Goal: Information Seeking & Learning: Learn about a topic

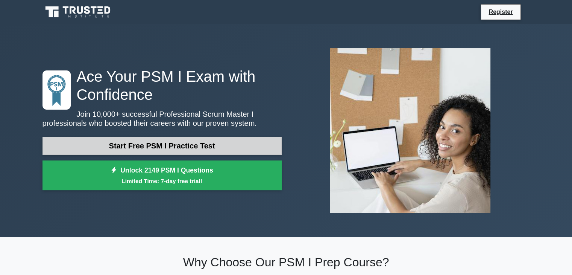
click at [142, 146] on link "Start Free PSM I Practice Test" at bounding box center [162, 146] width 239 height 18
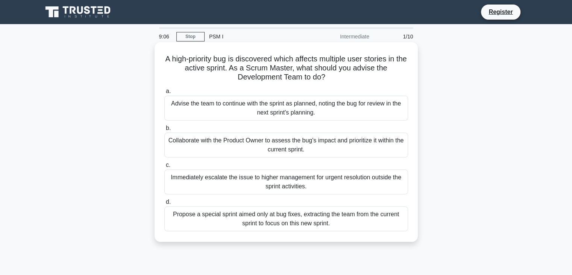
click at [233, 222] on div "Propose a special sprint aimed only at bug fixes, extracting the team from the …" at bounding box center [286, 218] width 244 height 25
click at [164, 204] on input "d. Propose a special sprint aimed only at bug fixes, extracting the team from t…" at bounding box center [164, 201] width 0 height 5
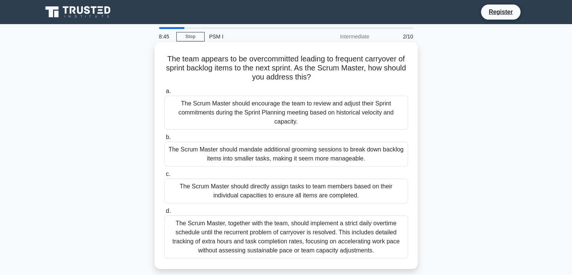
drag, startPoint x: 164, startPoint y: 56, endPoint x: 373, endPoint y: 246, distance: 282.7
click at [373, 246] on div "The team appears to be overcommitted leading to frequent carryover of sprint ba…" at bounding box center [286, 155] width 257 height 221
copy div "The team appears to be overcommitted leading to frequent carryover of sprint ba…"
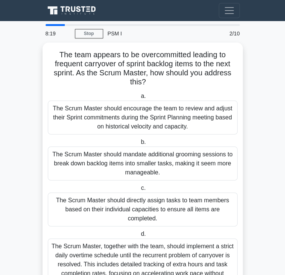
click at [243, 83] on div "The team appears to be overcommitted leading to frequent carryover of sprint ba…" at bounding box center [143, 176] width 200 height 267
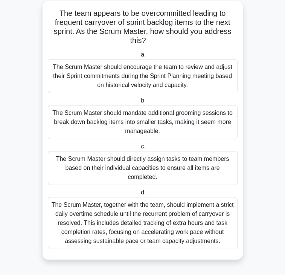
scroll to position [79, 0]
click at [145, 197] on div "The Scrum Master, together with the team, should implement a strict daily overt…" at bounding box center [143, 223] width 190 height 52
click at [139, 190] on input "d. The Scrum Master, together with the team, should implement a strict daily ov…" at bounding box center [139, 192] width 0 height 5
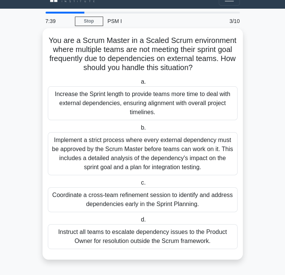
scroll to position [0, 0]
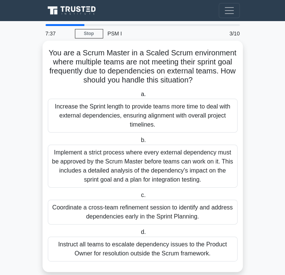
click at [46, 57] on div "You are a Scrum Master in a Scaled Scrum environment where multiple teams are n…" at bounding box center [143, 156] width 194 height 225
drag, startPoint x: 17, startPoint y: 55, endPoint x: 185, endPoint y: 227, distance: 240.3
click at [185, 227] on div "You are a Scrum Master in a Scaled Scrum environment where multiple teams are n…" at bounding box center [143, 156] width 194 height 225
copy div "You are a Scrum Master in a Scaled Scrum environment where multiple teams are n…"
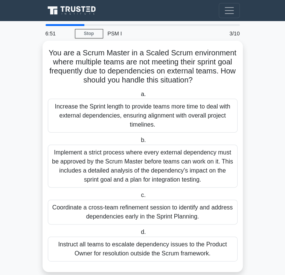
click at [58, 147] on div "Implement a strict process where every external dependency must be approved by …" at bounding box center [143, 166] width 190 height 43
click at [139, 143] on input "b. Implement a strict process where every external dependency must be approved …" at bounding box center [139, 140] width 0 height 5
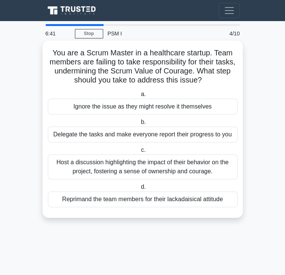
drag, startPoint x: 24, startPoint y: 54, endPoint x: 245, endPoint y: 211, distance: 271.2
click at [243, 211] on div "You are a Scrum Master in a healthcare startup. Team members are failing to tak…" at bounding box center [143, 136] width 200 height 186
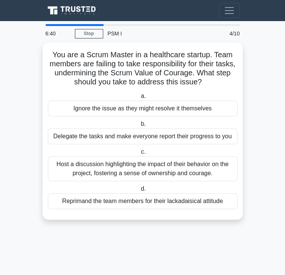
copy div "You are a Scrum Master in a healthcare startup. Team members are failing to tak…"
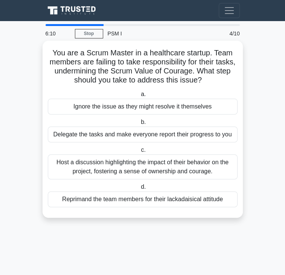
click at [48, 161] on div "Host a discussion highlighting the impact of their behavior on the project, fos…" at bounding box center [143, 166] width 190 height 25
click at [139, 152] on input "c. Host a discussion highlighting the impact of their behavior on the project, …" at bounding box center [139, 150] width 0 height 5
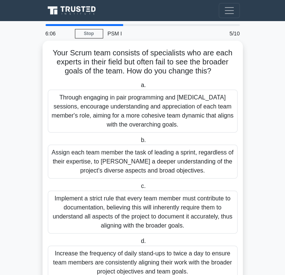
drag, startPoint x: 15, startPoint y: 53, endPoint x: 257, endPoint y: 241, distance: 306.8
click at [240, 241] on div "Your Scrum team consists of specialists who are each experts in their field but…" at bounding box center [143, 165] width 194 height 243
copy div "Your Scrum team consists of specialists who are each experts in their field but…"
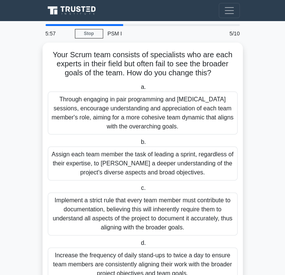
click at [281, 206] on main "5:57 Stop PSM I Beginner 5/10 Your Scrum team consists of specialists who are e…" at bounding box center [142, 163] width 285 height 284
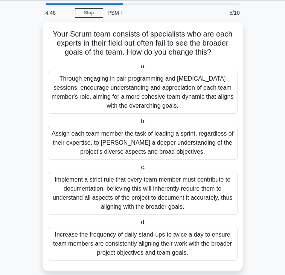
scroll to position [21, 0]
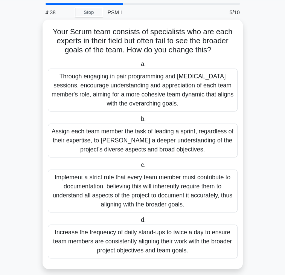
click at [140, 92] on div "Through engaging in pair programming and cross-training sessions, encourage und…" at bounding box center [143, 89] width 190 height 43
click at [139, 67] on input "a. Through engaging in pair programming and cross-training sessions, encourage …" at bounding box center [139, 64] width 0 height 5
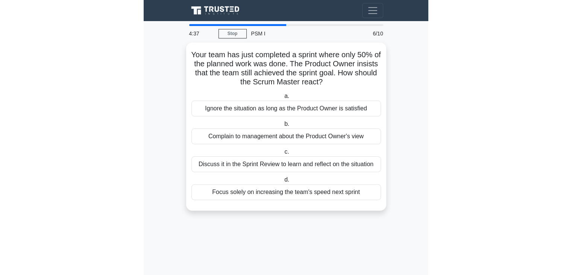
scroll to position [0, 0]
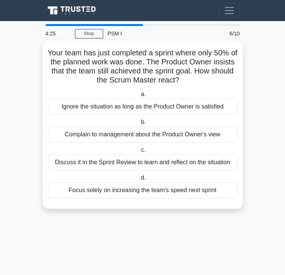
drag, startPoint x: 20, startPoint y: 56, endPoint x: 233, endPoint y: 187, distance: 250.4
click at [233, 187] on div "Your team has just completed a sprint where only 50% of the planned work was do…" at bounding box center [143, 125] width 194 height 162
copy div "Your team has just completed a sprint where only 50% of the planned work was do…"
click at [228, 158] on div "Discuss it in the Sprint Review to learn and reflect on the situation" at bounding box center [143, 162] width 190 height 16
click at [139, 152] on input "c. Discuss it in the Sprint Review to learn and reflect on the situation" at bounding box center [139, 150] width 0 height 5
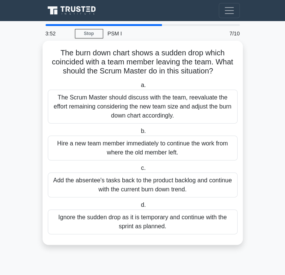
drag, startPoint x: 25, startPoint y: 60, endPoint x: 264, endPoint y: 205, distance: 279.5
click at [240, 205] on div "The burn down chart shows a sudden drop which coincided with a team member leav…" at bounding box center [143, 143] width 194 height 198
copy div "team member leaving the team. What should the Scrum Master do in this situation…"
click at [48, 102] on div "The Scrum Master should discuss with the team, reevaluate the effort remaining …" at bounding box center [143, 107] width 190 height 34
click at [139, 88] on input "a. The Scrum Master should discuss with the team, reevaluate the effort remaini…" at bounding box center [139, 85] width 0 height 5
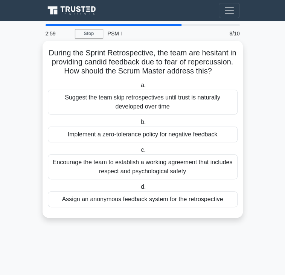
drag, startPoint x: 26, startPoint y: 62, endPoint x: 238, endPoint y: 167, distance: 237.0
click at [238, 167] on div "During the Sprint Retrospective, the team are hesitant in providing candid feed…" at bounding box center [143, 129] width 194 height 171
click at [237, 167] on div "Encourage the team to establish a working agreement that includes respect and p…" at bounding box center [143, 166] width 190 height 25
click at [139, 152] on input "c. Encourage the team to establish a working agreement that includes respect an…" at bounding box center [139, 150] width 0 height 5
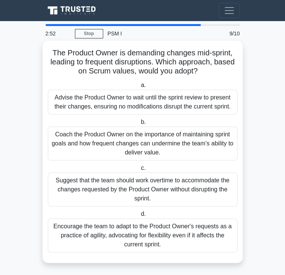
drag, startPoint x: 29, startPoint y: 50, endPoint x: 232, endPoint y: 229, distance: 270.9
click at [232, 229] on div "The Product Owner is demanding changes mid-sprint, leading to frequent disrupti…" at bounding box center [143, 152] width 194 height 216
copy div "The Product Owner is demanding changes mid-sprint, leading to frequent disrupti…"
click at [48, 140] on div "Coach the Product Owner on the importance of maintaining sprint goals and how f…" at bounding box center [143, 143] width 190 height 34
click at [139, 125] on input "b. Coach the Product Owner on the importance of maintaining sprint goals and ho…" at bounding box center [139, 122] width 0 height 5
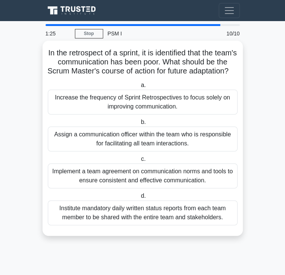
drag, startPoint x: 23, startPoint y: 46, endPoint x: 256, endPoint y: 220, distance: 291.0
click at [240, 220] on div "In the retrospect of a sprint, it is identified that the team's communication h…" at bounding box center [143, 138] width 194 height 189
copy div "In the retrospect of a sprint, it is identified that the team's communication h…"
click at [66, 178] on div "Implement a team agreement on communication norms and tools to ensure consisten…" at bounding box center [143, 175] width 190 height 25
click at [139, 161] on input "c. Implement a team agreement on communication norms and tools to ensure consis…" at bounding box center [139, 159] width 0 height 5
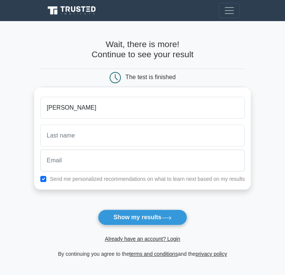
type input "[PERSON_NAME]"
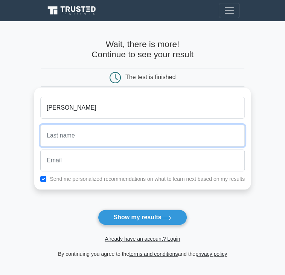
click at [200, 133] on input "text" at bounding box center [142, 136] width 204 height 22
type input "trang"
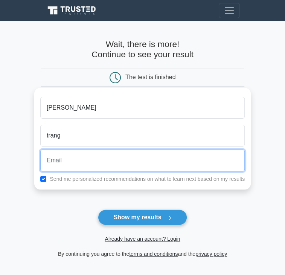
click at [149, 165] on input "email" at bounding box center [142, 160] width 204 height 22
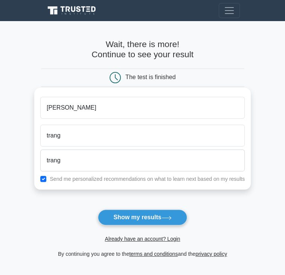
click at [196, 189] on div "phạm trang trang Send me personalized recommendations on what to learn next bas…" at bounding box center [142, 139] width 216 height 102
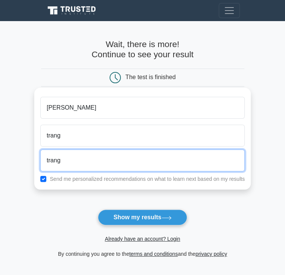
type input "trangthipham176@gmail.com"
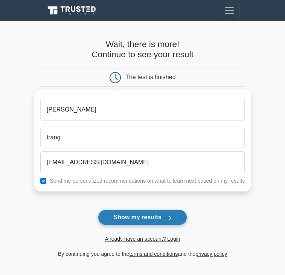
click at [151, 225] on button "Show my results" at bounding box center [142, 217] width 89 height 16
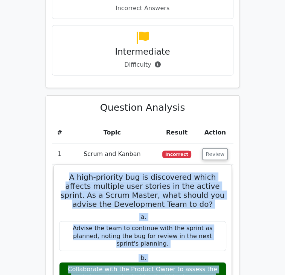
scroll to position [810, 0]
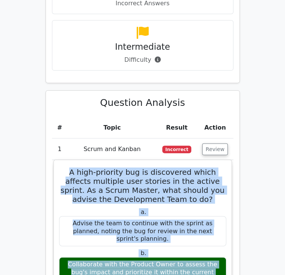
drag, startPoint x: 27, startPoint y: 50, endPoint x: 241, endPoint y: 156, distance: 238.8
copy div "A high-priority bug is discovered which affects multiple user stories in the ac…"
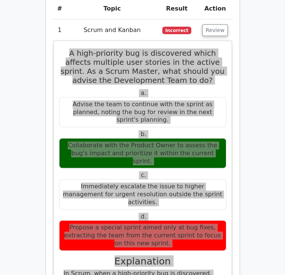
scroll to position [930, 0]
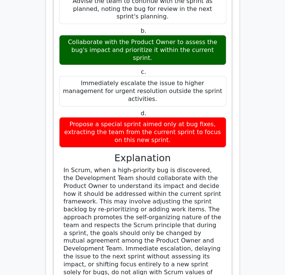
scroll to position [1116, 0]
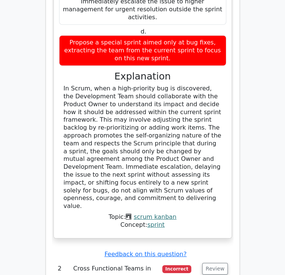
drag, startPoint x: 36, startPoint y: 67, endPoint x: 210, endPoint y: 239, distance: 244.8
copy div "The team appears to be overcommitted leading to frequent carryover of sprint ba…"
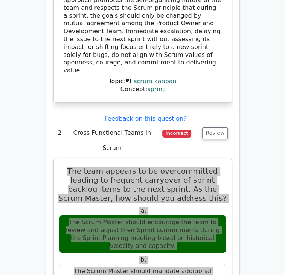
scroll to position [1251, 0]
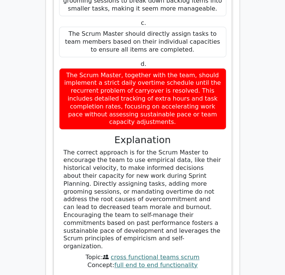
scroll to position [1555, 0]
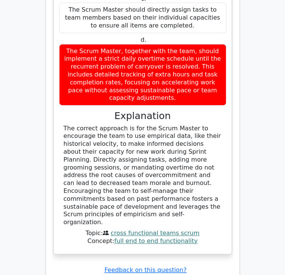
drag, startPoint x: 31, startPoint y: 77, endPoint x: 232, endPoint y: 50, distance: 202.7
copy div "You are a Scrum Master in a Scaled Scrum environment where multiple teams are n…"
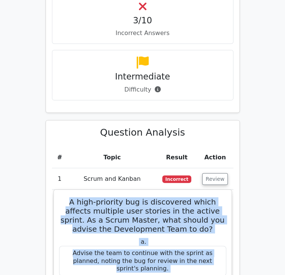
scroll to position [785, 0]
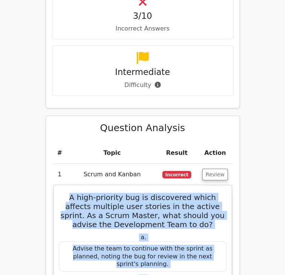
drag, startPoint x: 29, startPoint y: 53, endPoint x: 211, endPoint y: 181, distance: 223.1
copy div "A high-priority bug is discovered which affects multiple user stories in the ac…"
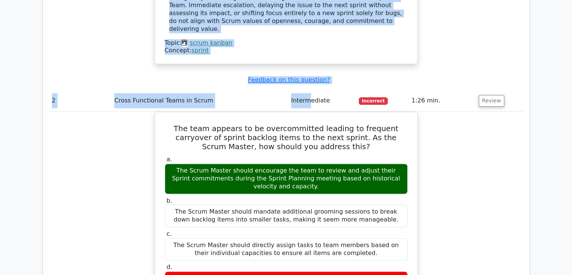
scroll to position [955, 0]
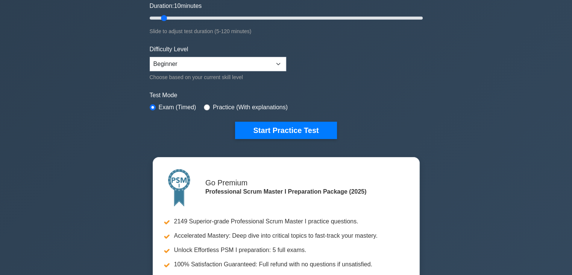
scroll to position [152, 0]
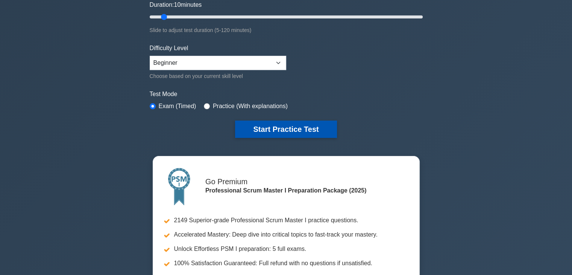
click at [289, 124] on button "Start Practice Test" at bounding box center [286, 128] width 102 height 17
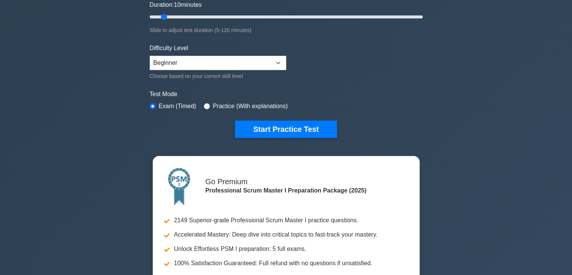
scroll to position [0, 0]
